Goal: Information Seeking & Learning: Learn about a topic

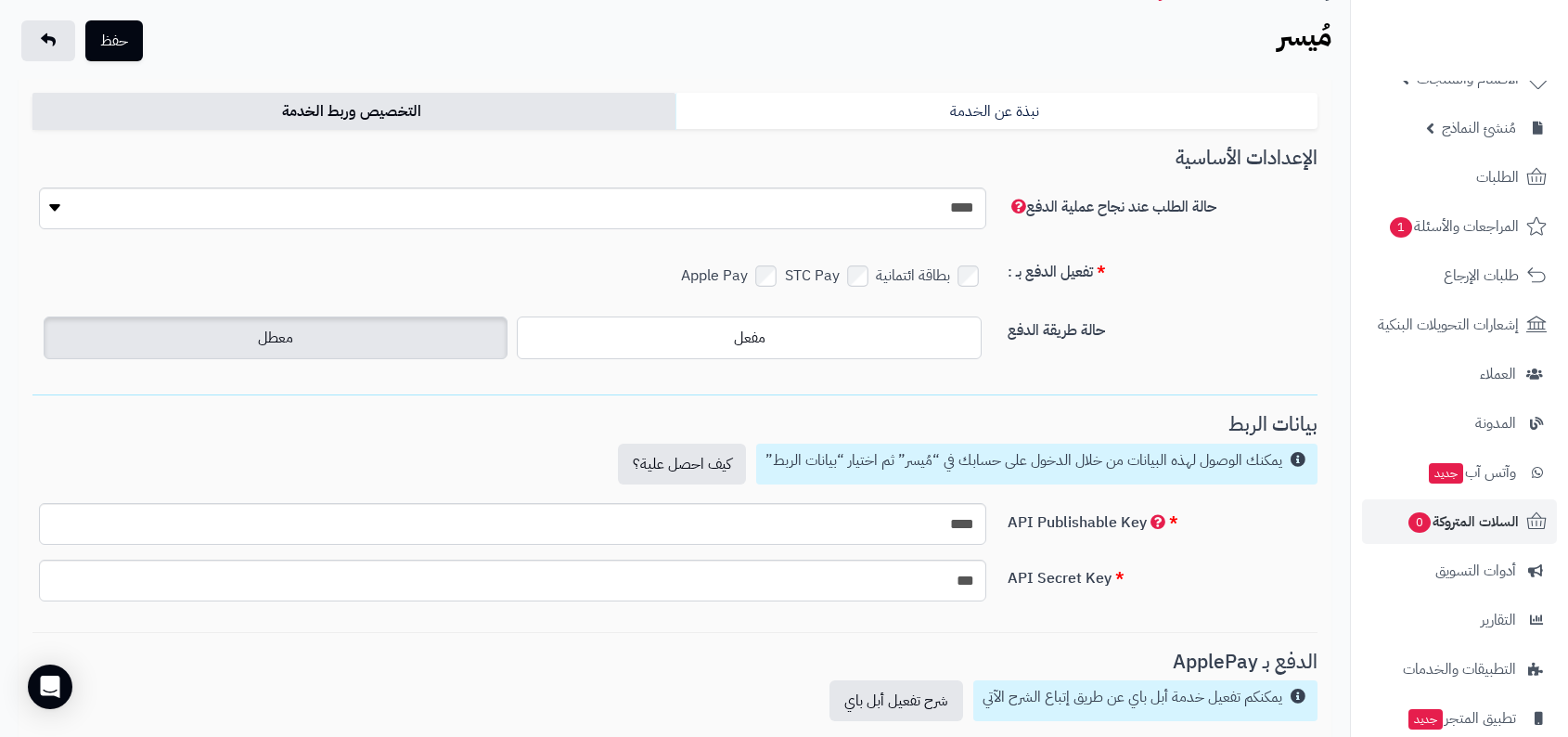
scroll to position [260, 0]
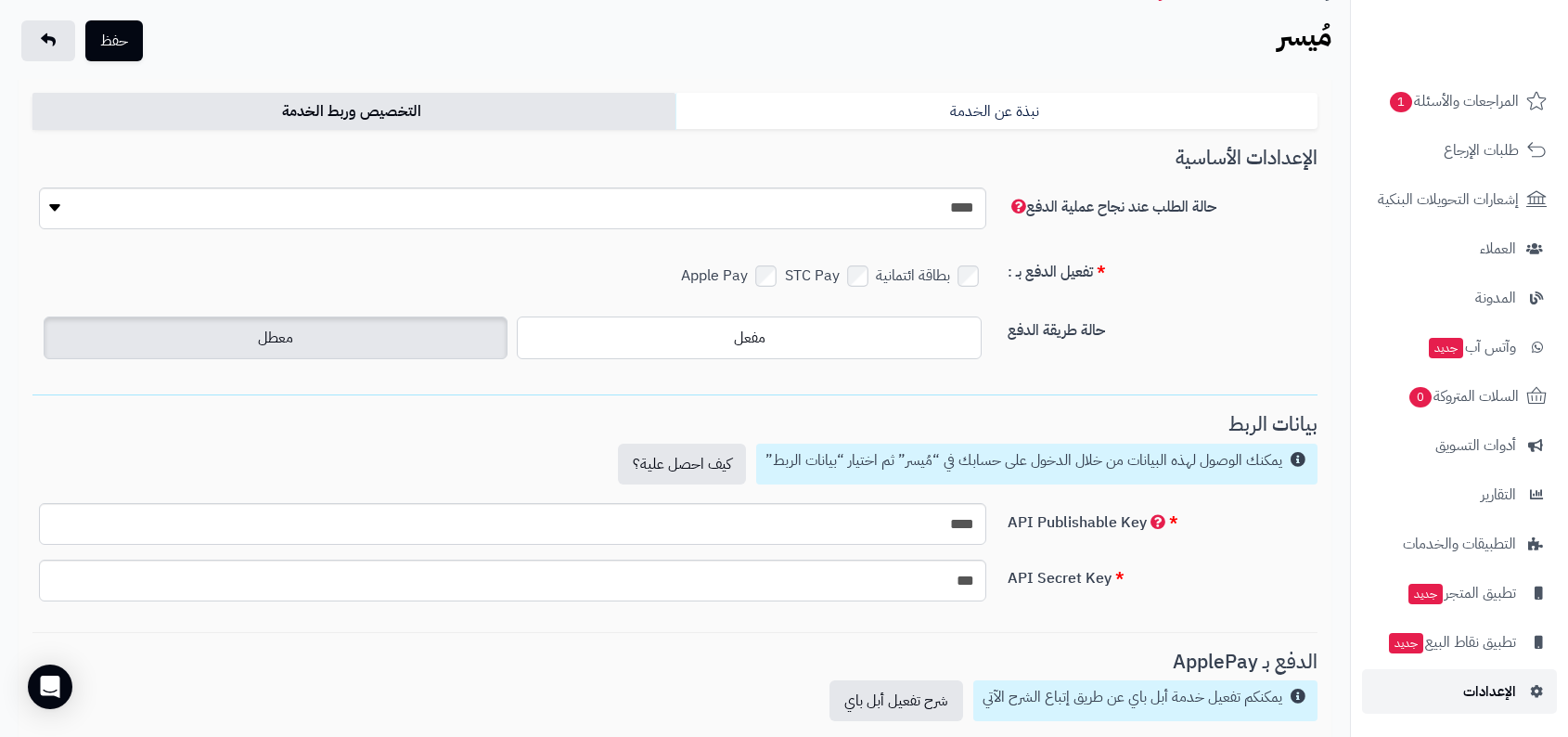
click at [1490, 695] on span "الإعدادات" at bounding box center [1490, 691] width 53 height 26
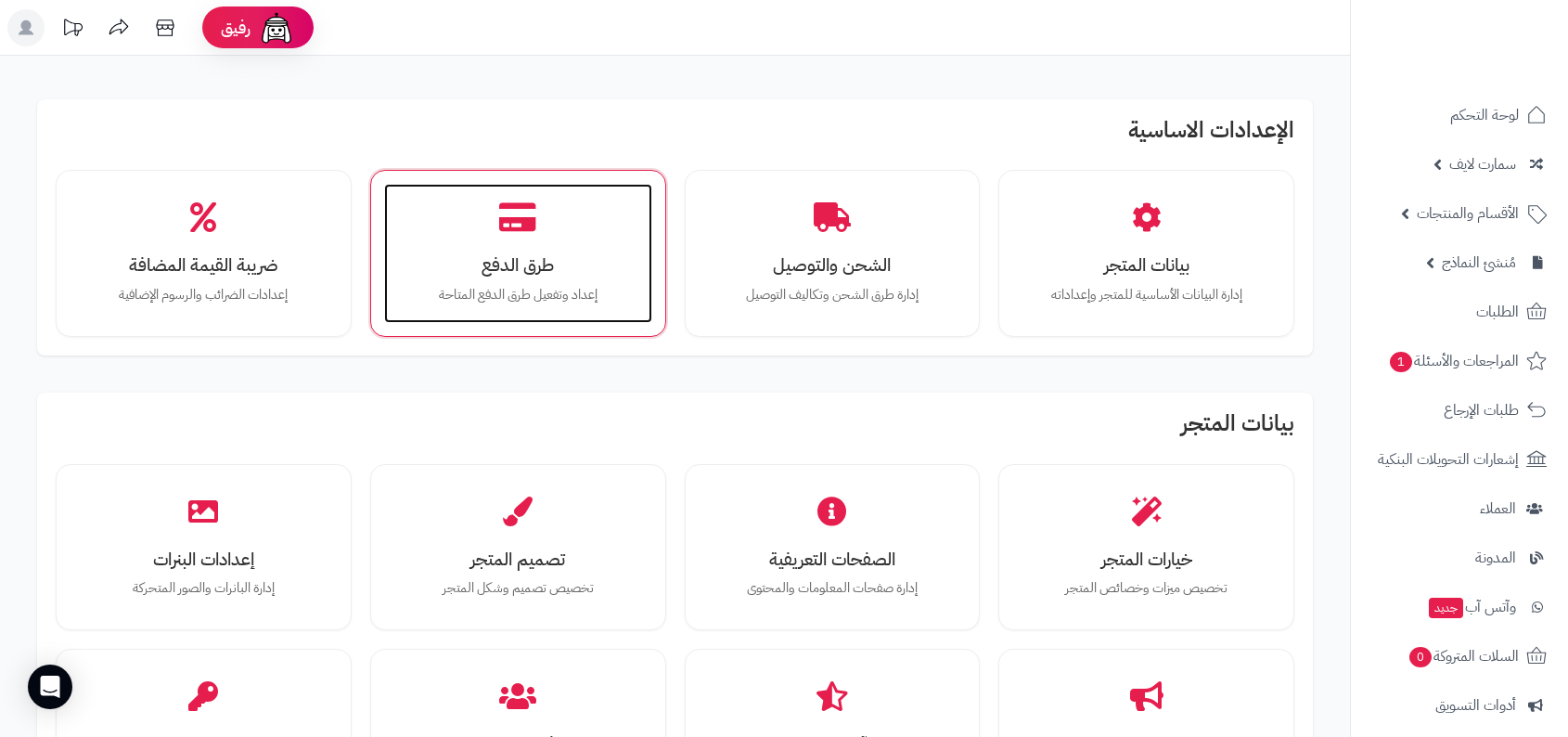
click at [586, 252] on div "طرق الدفع إعداد وتفعيل طرق الدفع المتاحة" at bounding box center [518, 252] width 268 height 139
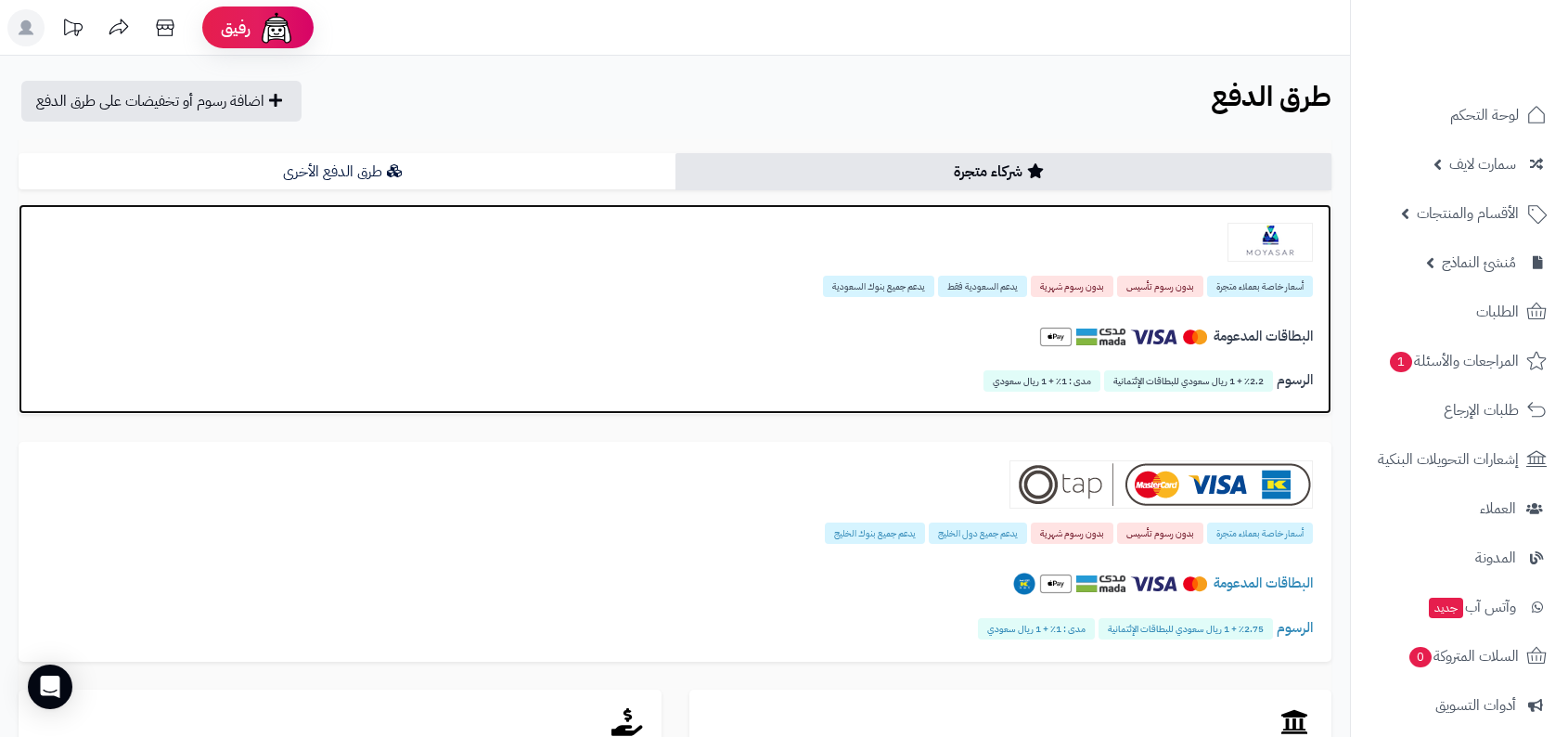
click at [1056, 283] on span "بدون رسوم شهرية" at bounding box center [1072, 286] width 82 height 22
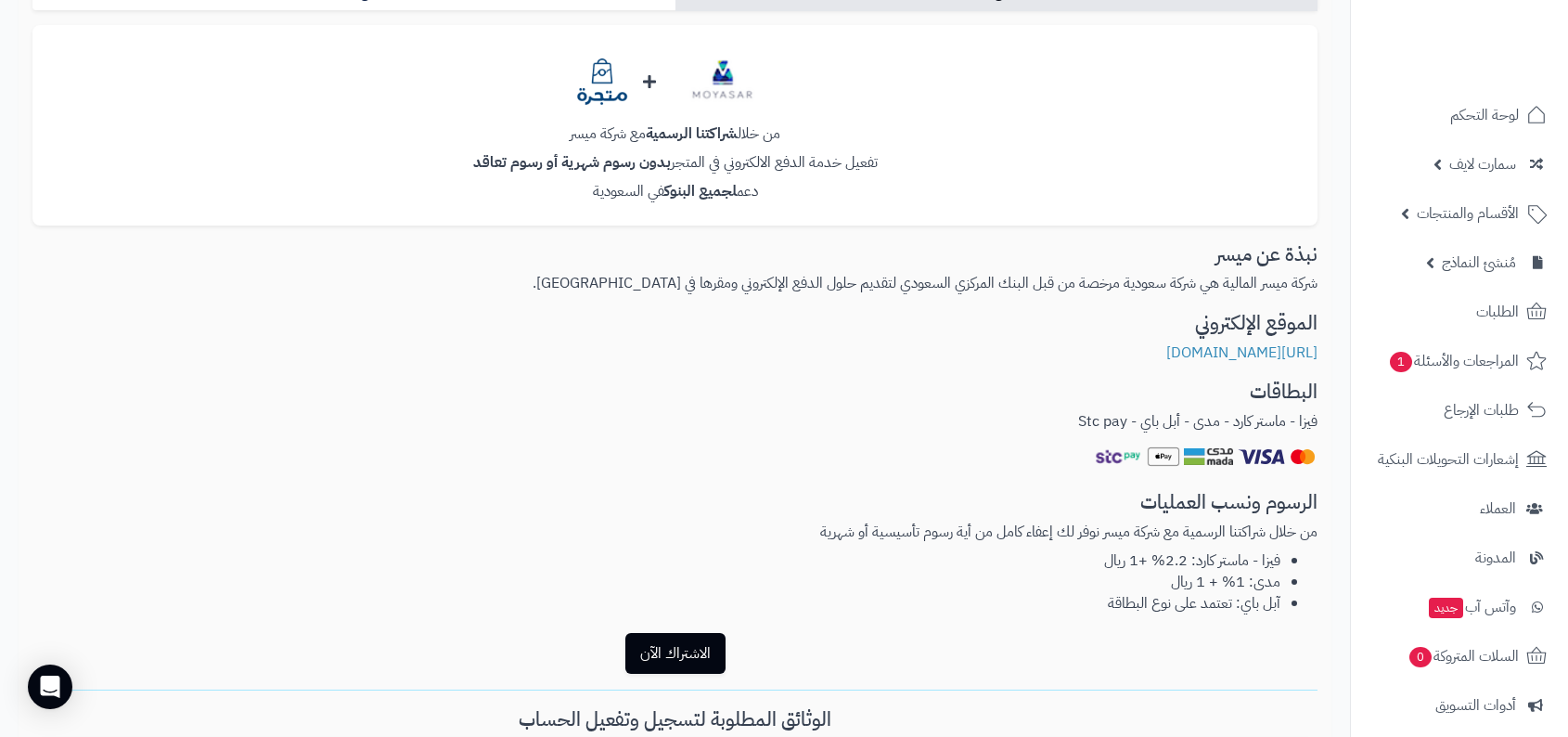
scroll to position [277, 0]
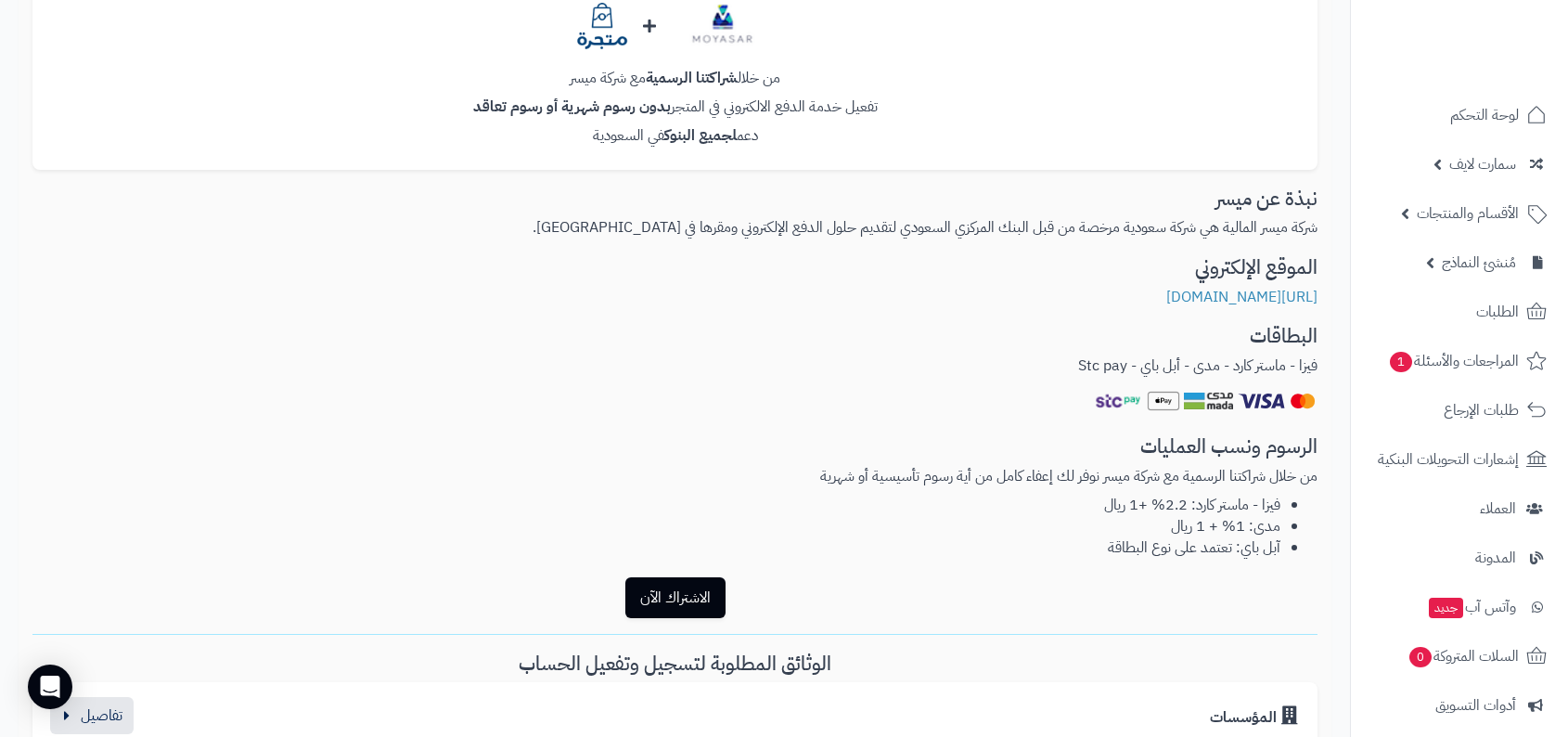
click at [1177, 371] on p "فيزا - ماستر كارد - مدى - أبل باي - Stc pay" at bounding box center [675, 366] width 1285 height 22
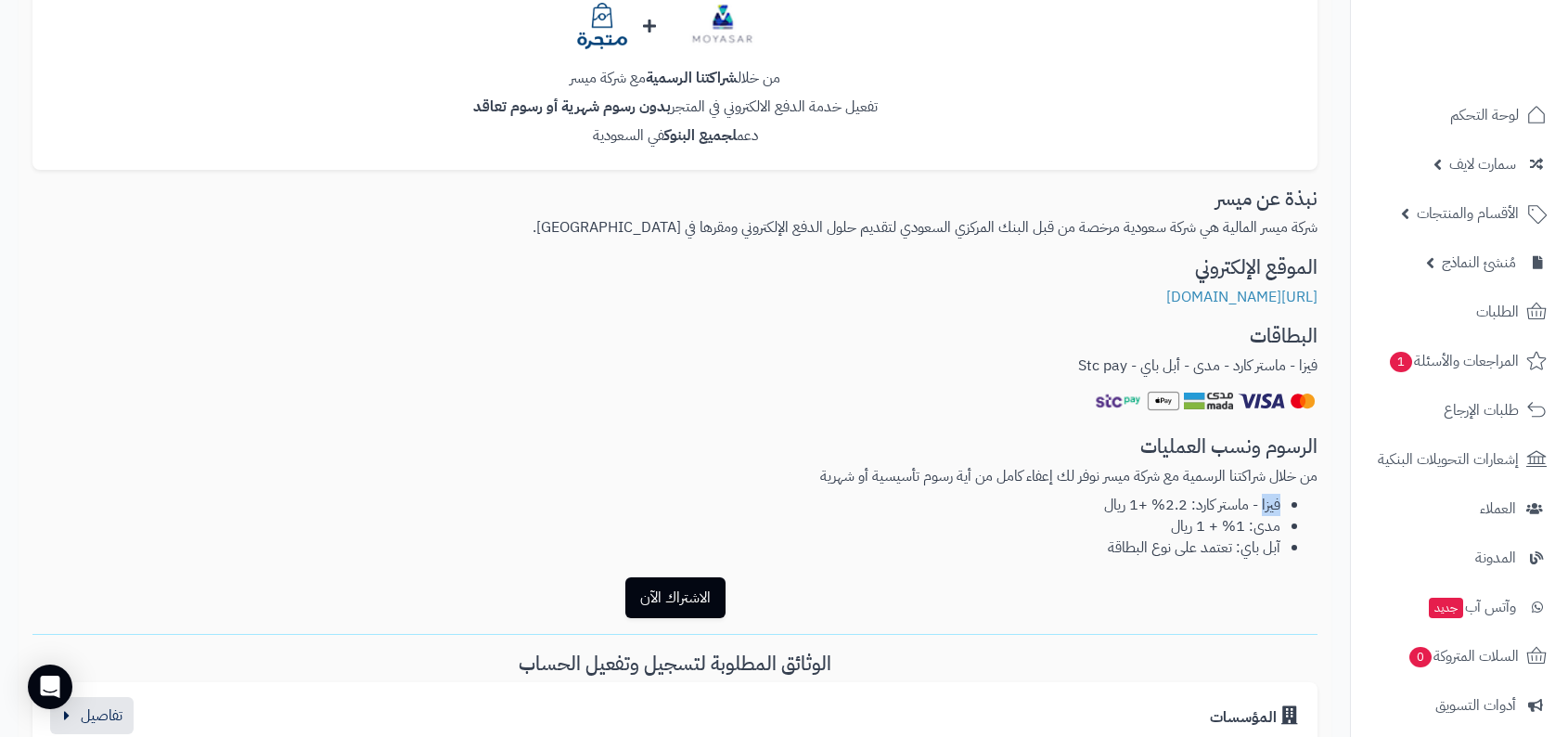
click at [1133, 480] on p "من خلال شراكتنا الرسمية مع شركة ميسر نوفر لك إعفاء كامل من أية رسوم تأسيسية أو …" at bounding box center [675, 476] width 1285 height 22
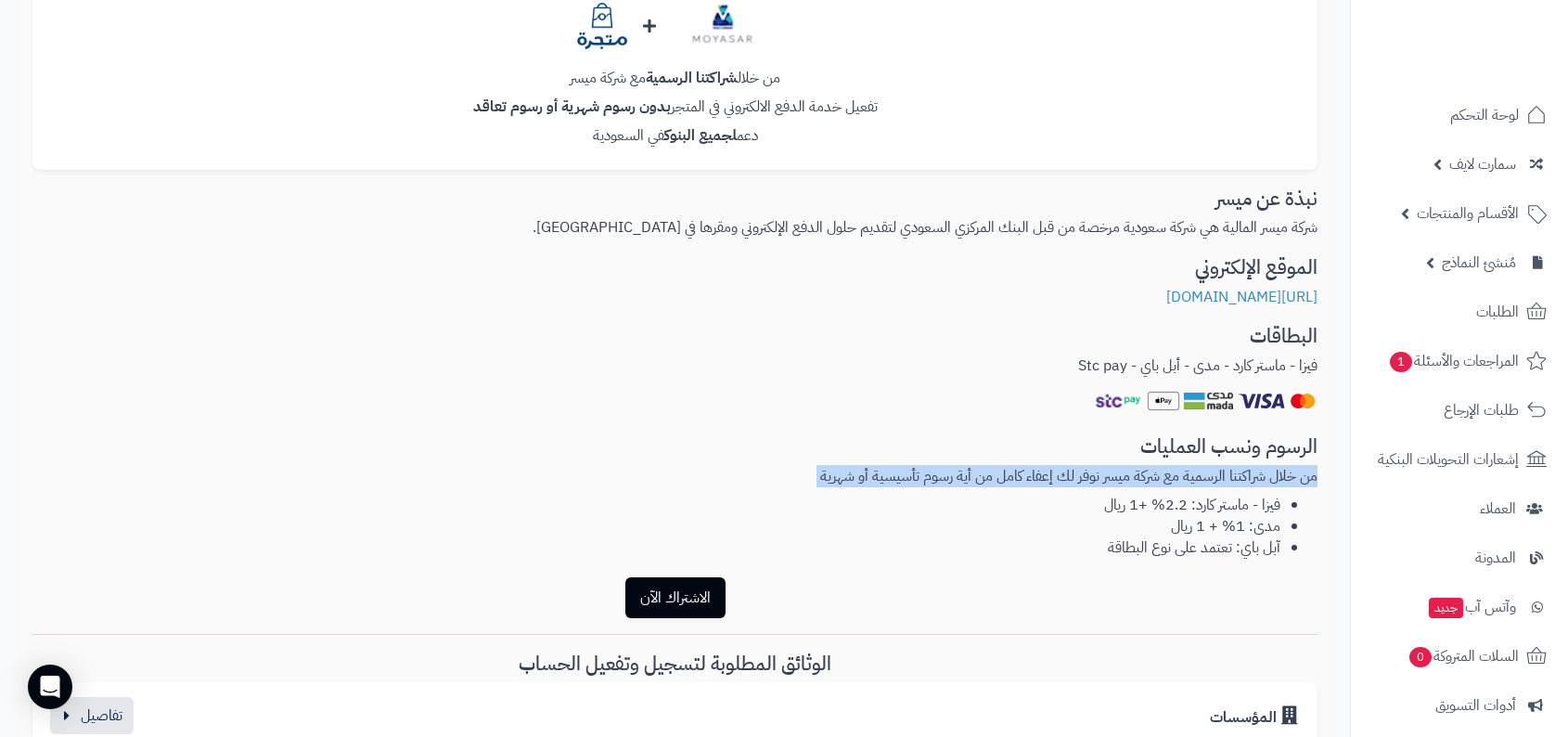
click at [1101, 525] on li "مدى: 1% + 1 ريال" at bounding box center [656, 526] width 1248 height 22
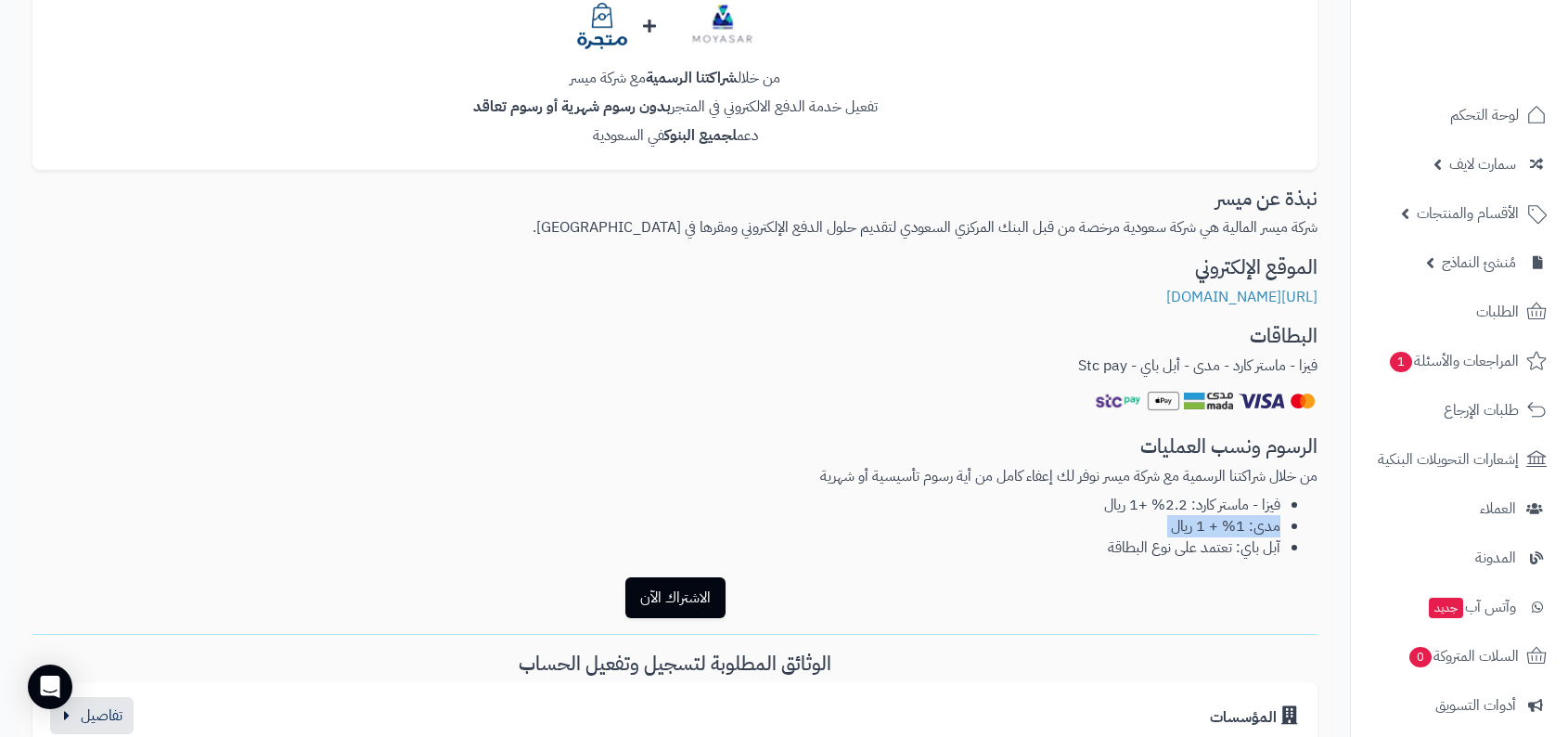
click at [1128, 468] on p "من خلال شراكتنا الرسمية مع شركة ميسر نوفر لك إعفاء كامل من أية رسوم تأسيسية أو …" at bounding box center [675, 476] width 1285 height 22
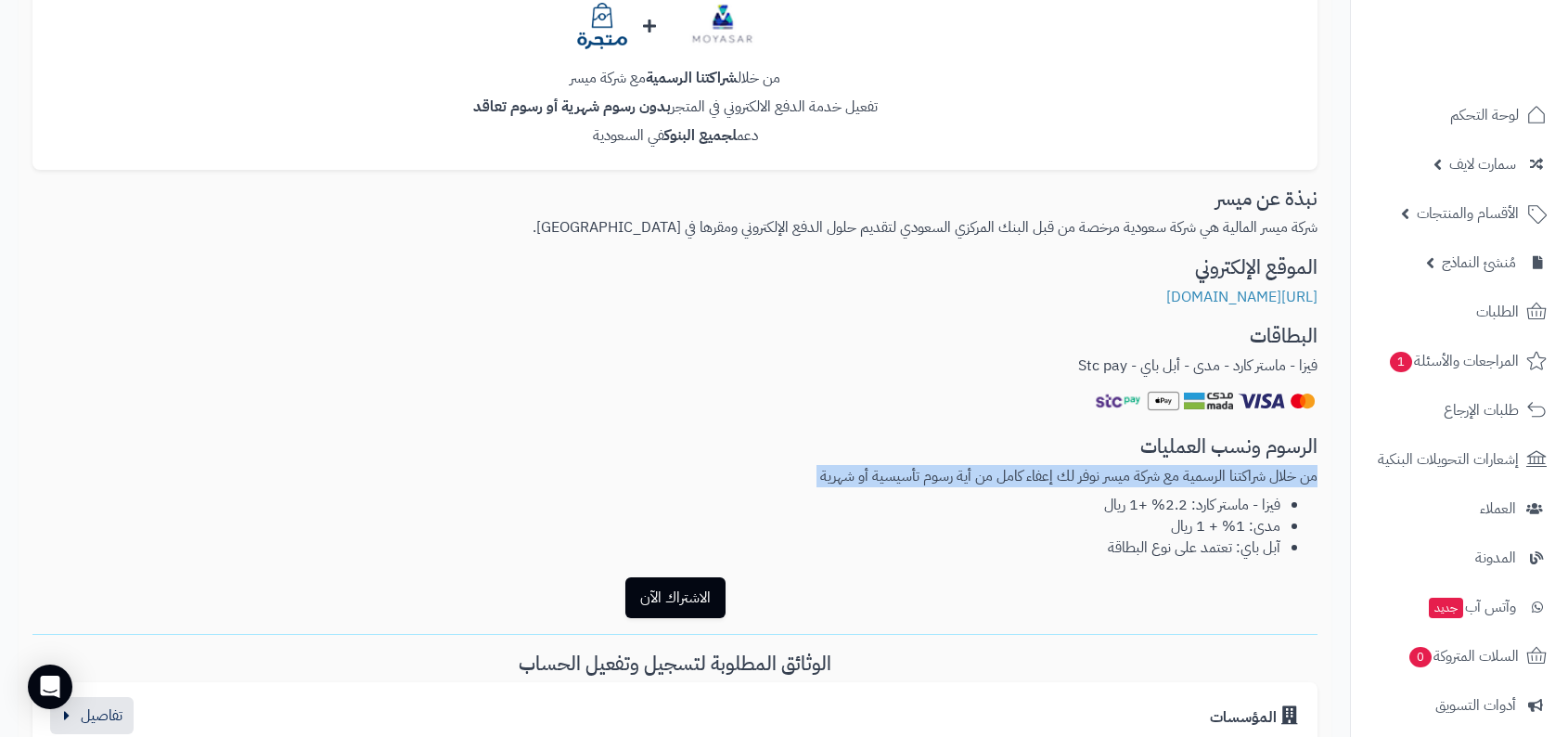
click at [1116, 537] on li "آبل باي: تعتمد على نوع البطاقة" at bounding box center [656, 547] width 1248 height 22
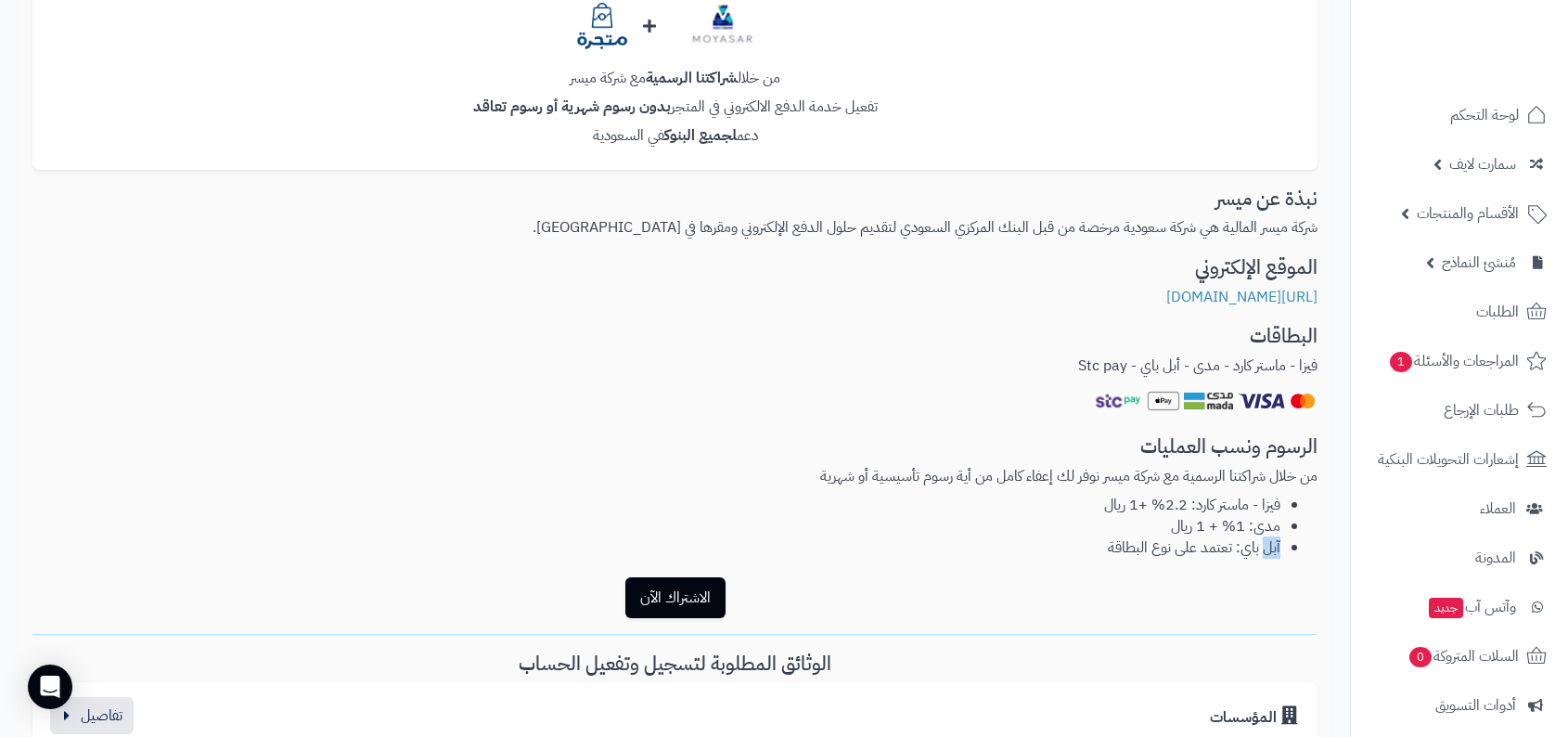
click at [1116, 537] on li "آبل باي: تعتمد على نوع البطاقة" at bounding box center [656, 547] width 1248 height 22
click at [1042, 551] on li "آبل باي: تعتمد على نوع البطاقة" at bounding box center [656, 547] width 1248 height 22
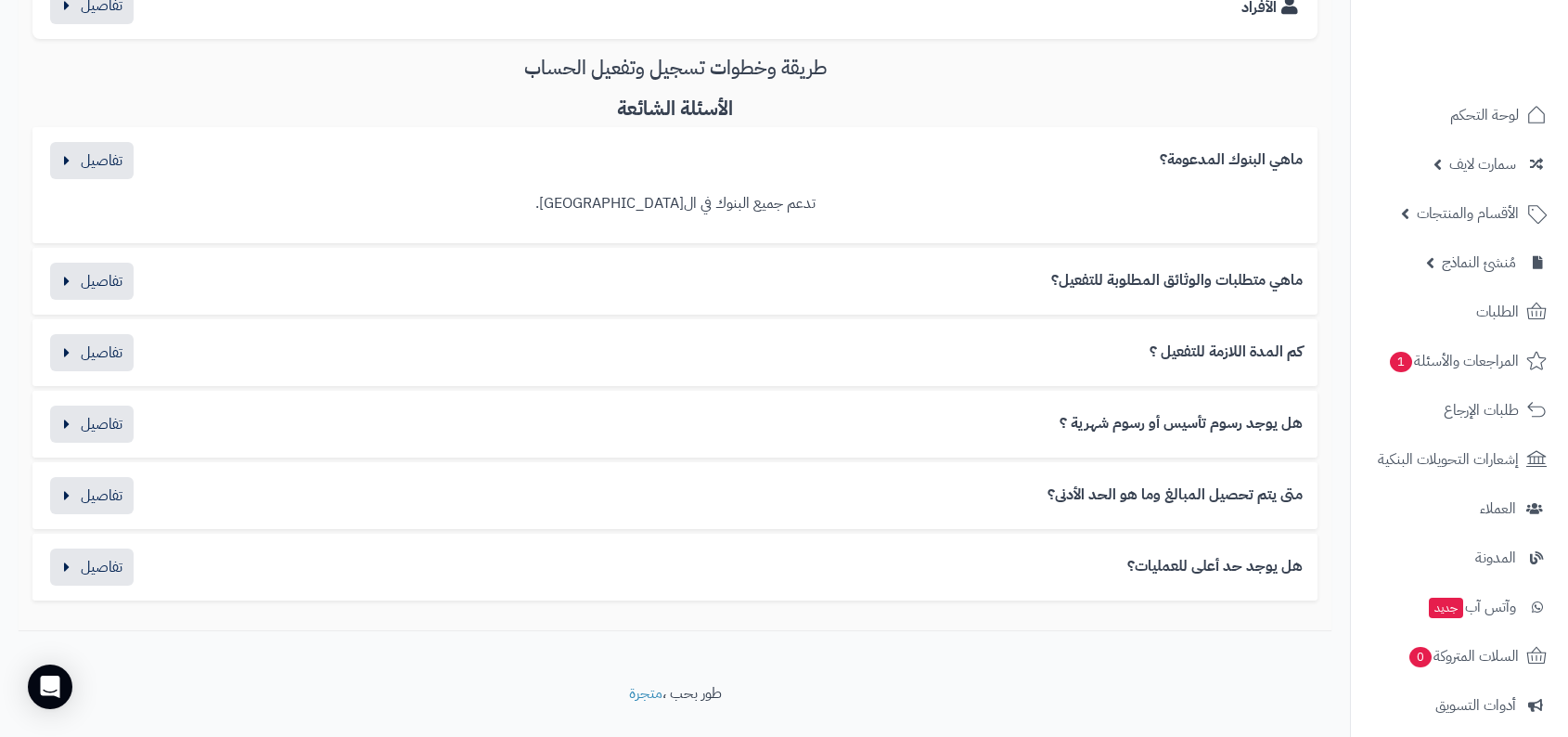
scroll to position [1106, 0]
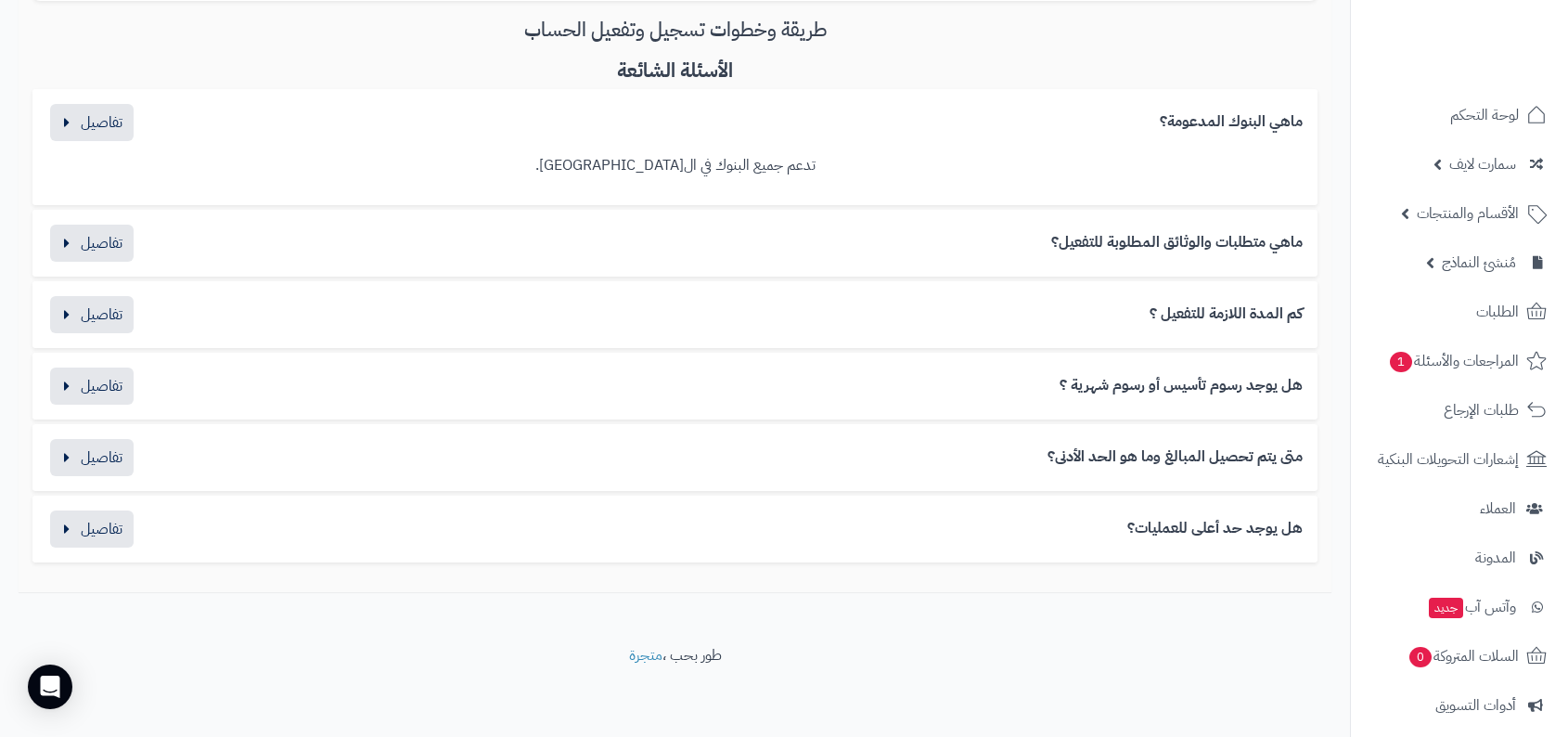
click at [1251, 317] on h3 "كم المدة اللازمة للتفعيل ؟" at bounding box center [1226, 315] width 153 height 17
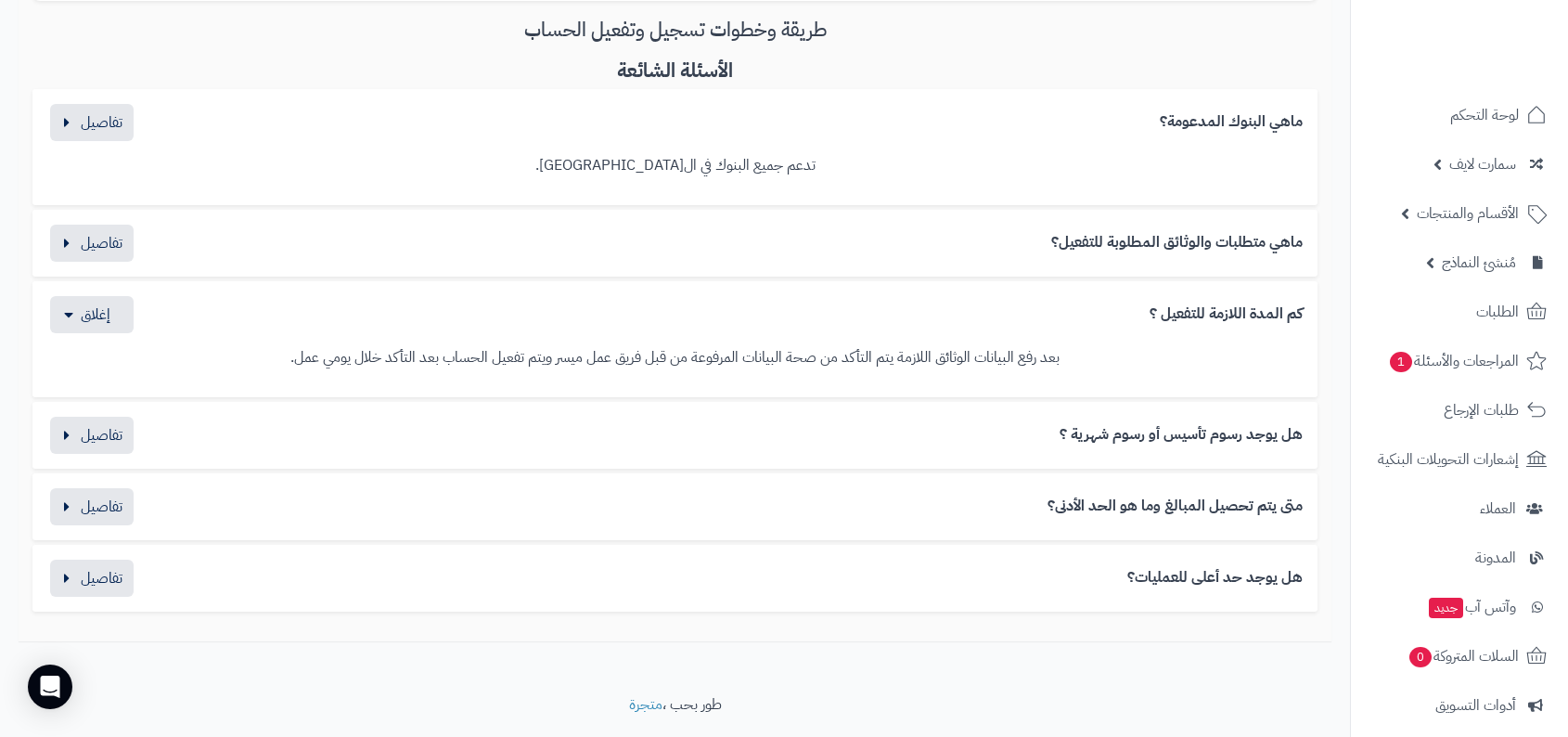
click at [1216, 264] on div "ماهي متطلبات والوثائق المطلوبة للتفعيل؟ المؤسسات : السجل التجاري الشهادة الضريب…" at bounding box center [675, 243] width 1285 height 67
click at [1227, 241] on h3 "ماهي متطلبات والوثائق المطلوبة للتفعيل؟" at bounding box center [1177, 243] width 251 height 17
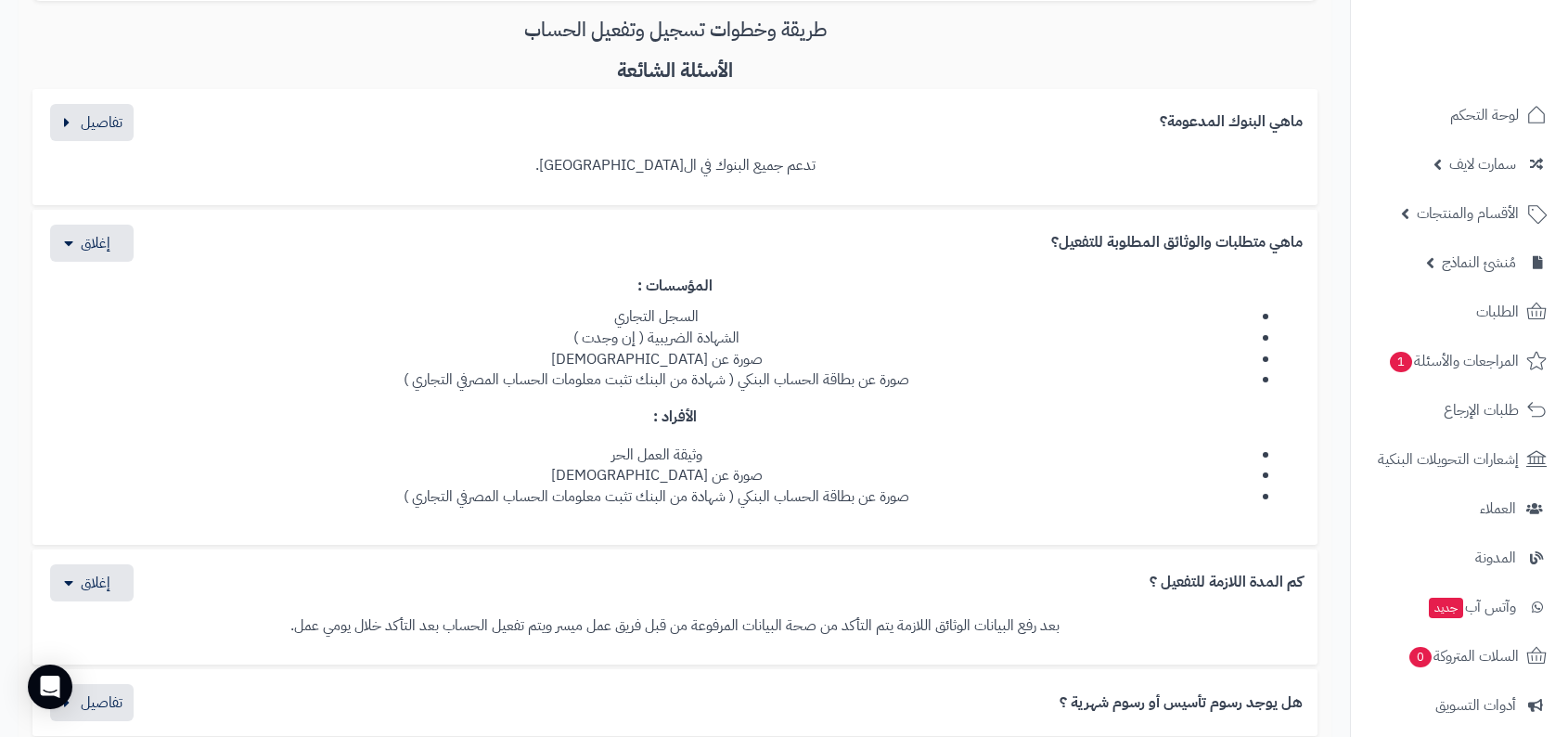
click at [1244, 124] on h3 "ماهي البنوك المدعومة؟" at bounding box center [1231, 123] width 143 height 17
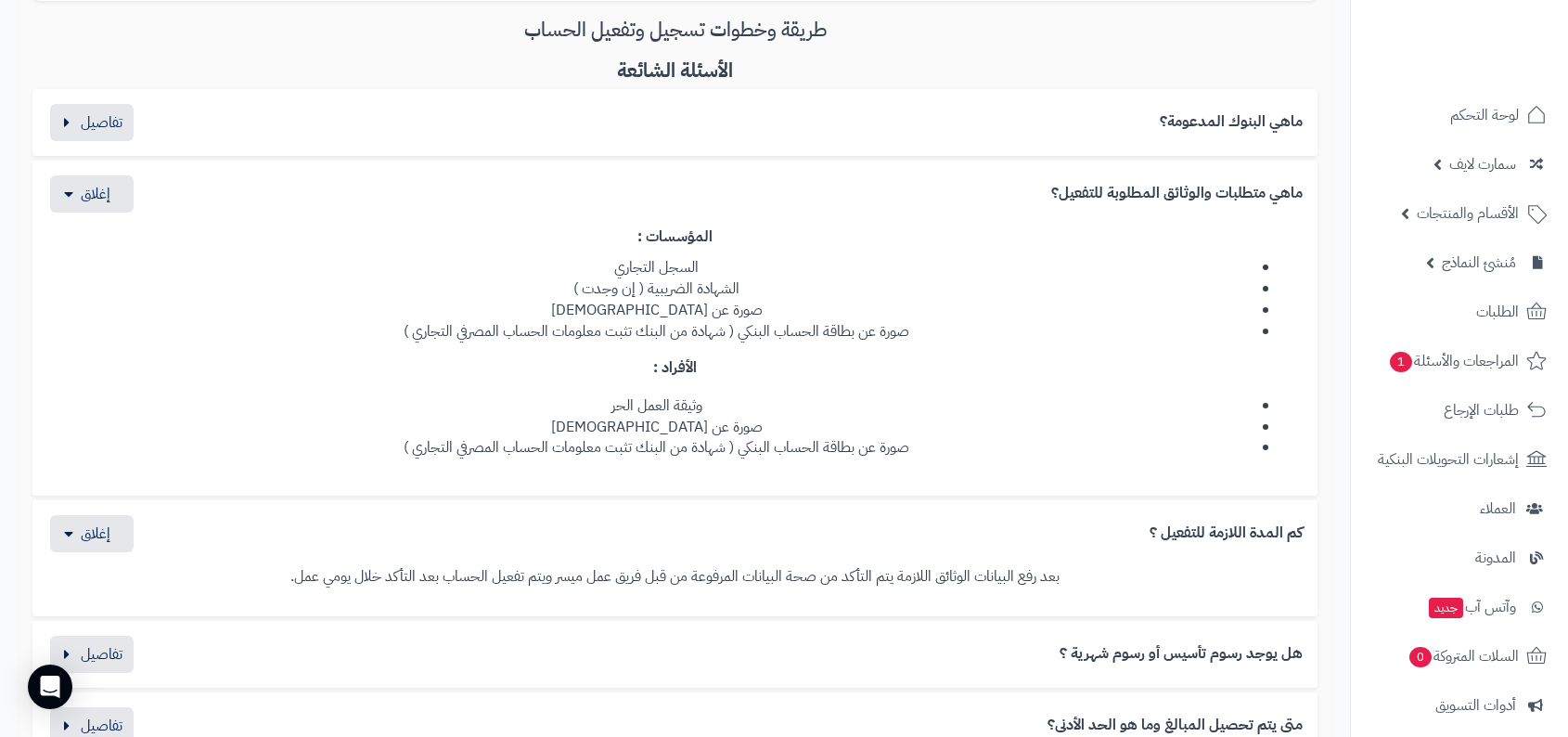
scroll to position [1283, 0]
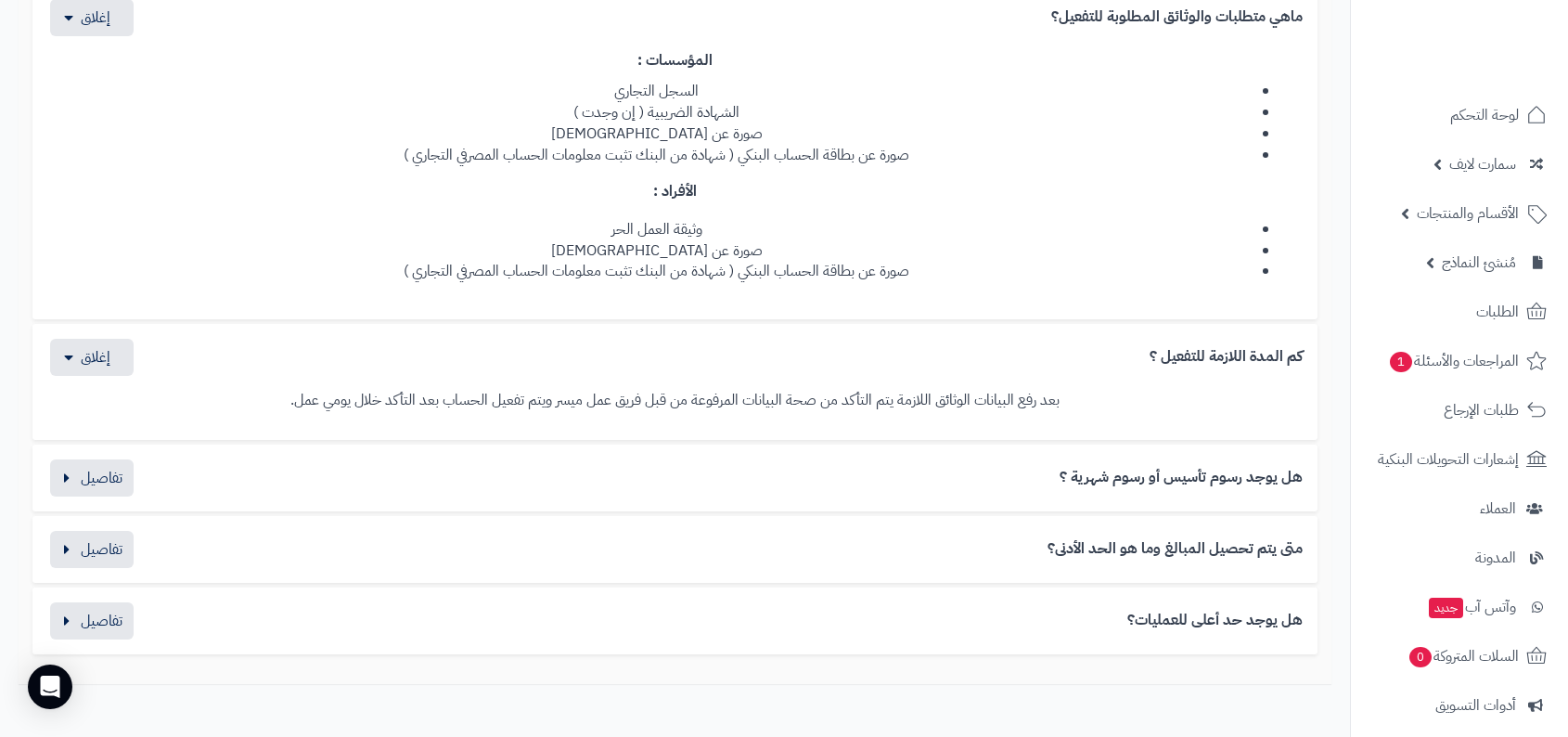
click at [1220, 479] on h3 "هل يوجد رسوم تأسيس أو رسوم شهرية ؟" at bounding box center [1180, 478] width 243 height 17
